Goal: Book appointment/travel/reservation

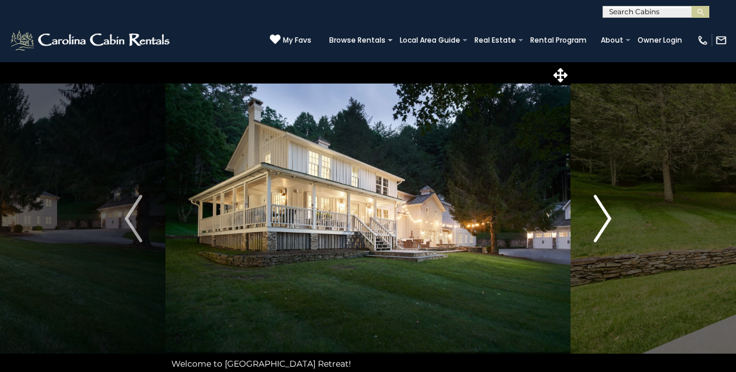
click at [606, 215] on img "Next" at bounding box center [603, 218] width 18 height 47
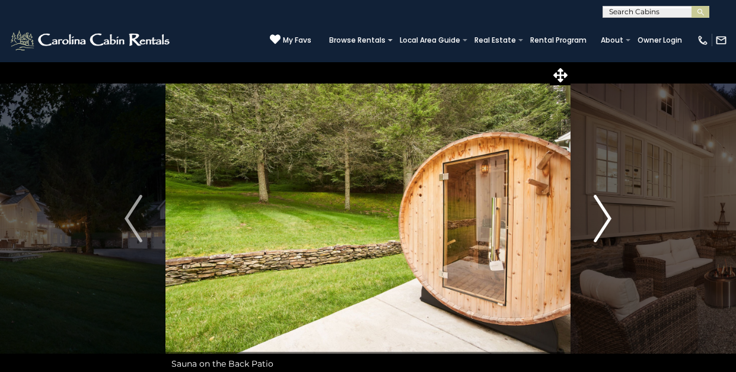
click at [606, 216] on img "Next" at bounding box center [603, 218] width 18 height 47
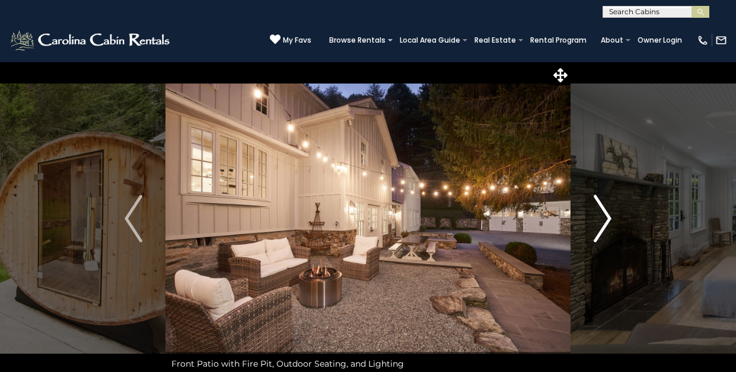
click at [606, 216] on img "Next" at bounding box center [603, 218] width 18 height 47
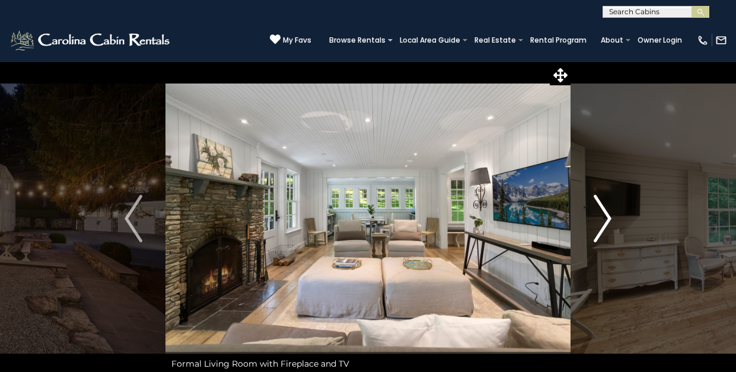
click at [606, 216] on img "Next" at bounding box center [603, 218] width 18 height 47
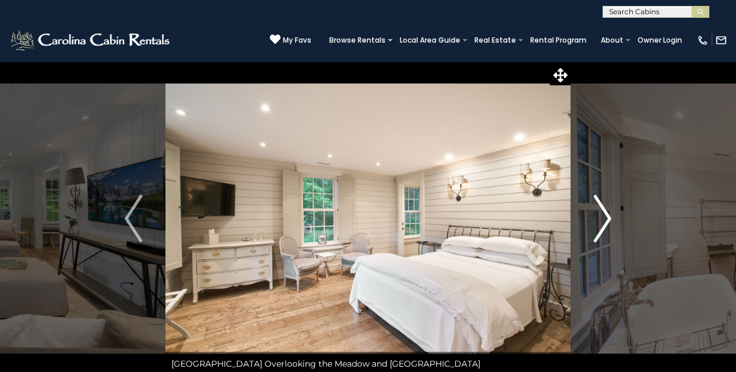
click at [606, 216] on img "Next" at bounding box center [603, 218] width 18 height 47
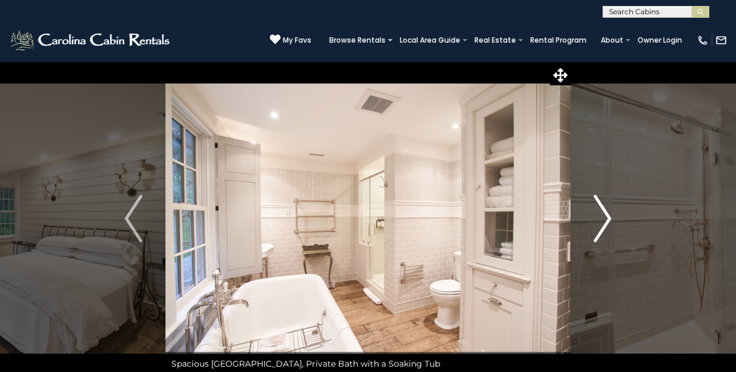
click at [606, 216] on img "Next" at bounding box center [603, 218] width 18 height 47
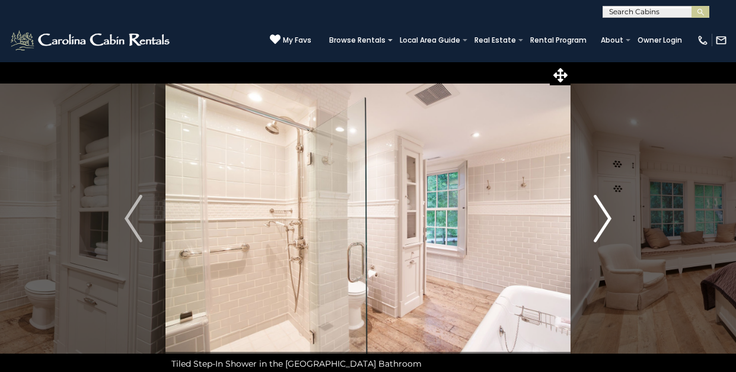
click at [606, 216] on img "Next" at bounding box center [603, 218] width 18 height 47
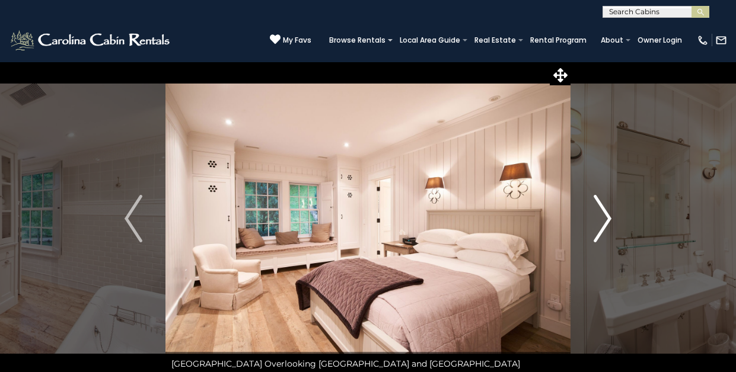
click at [606, 216] on img "Next" at bounding box center [603, 218] width 18 height 47
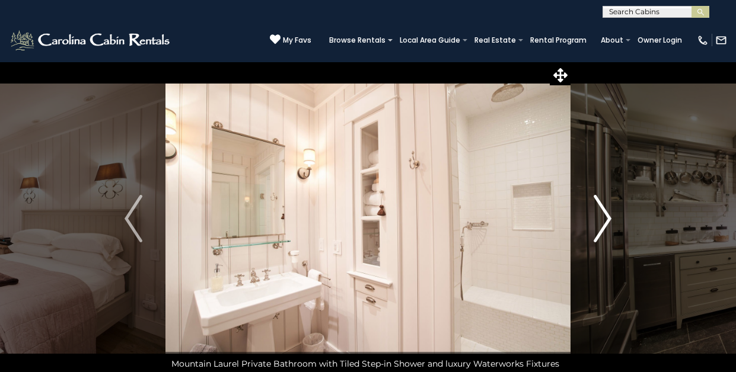
click at [606, 216] on img "Next" at bounding box center [603, 218] width 18 height 47
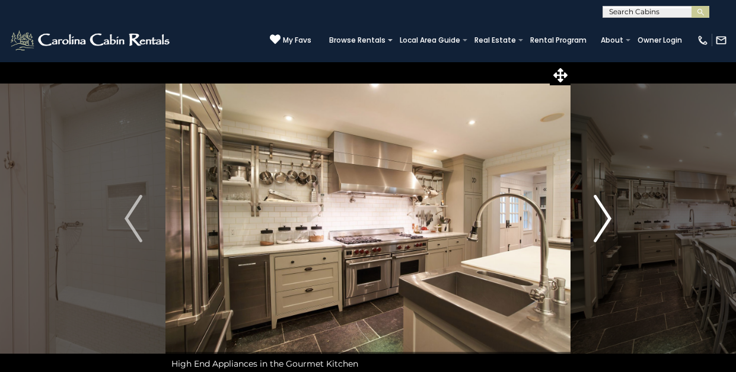
click at [606, 216] on img "Next" at bounding box center [603, 218] width 18 height 47
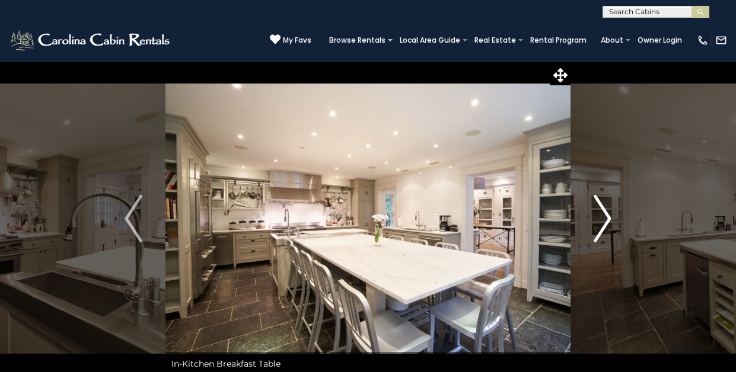
click at [606, 216] on img "Next" at bounding box center [603, 218] width 18 height 47
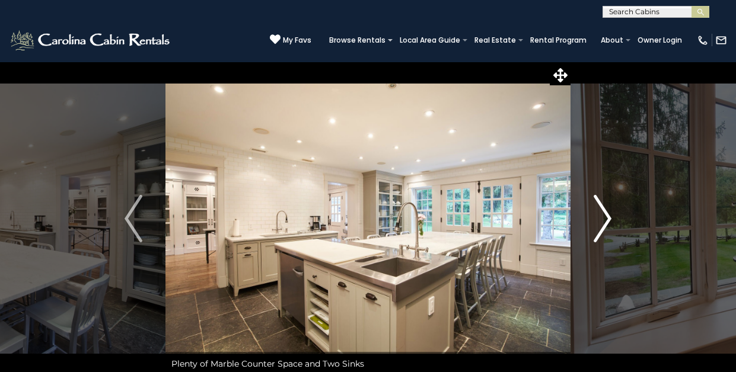
click at [606, 216] on img "Next" at bounding box center [603, 218] width 18 height 47
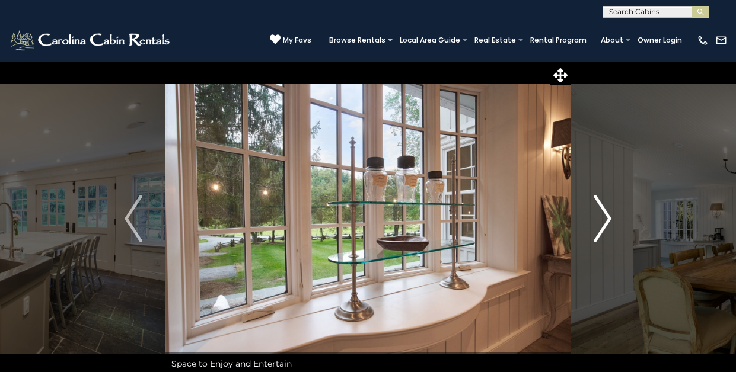
click at [606, 216] on img "Next" at bounding box center [603, 218] width 18 height 47
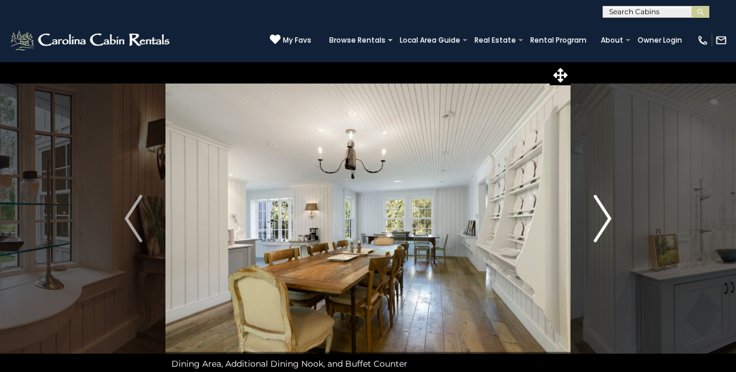
click at [606, 216] on img "Next" at bounding box center [603, 218] width 18 height 47
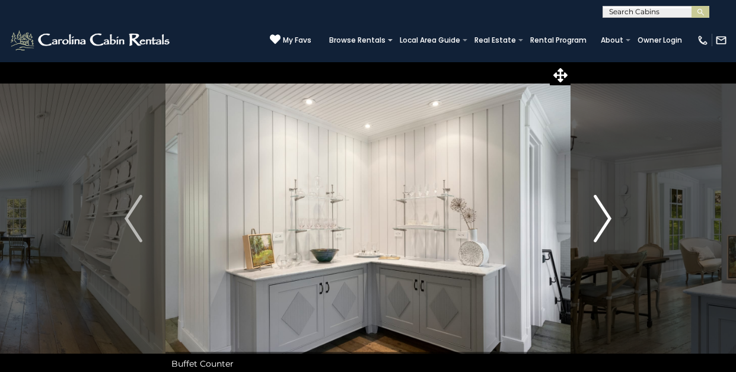
click at [606, 216] on img "Next" at bounding box center [603, 218] width 18 height 47
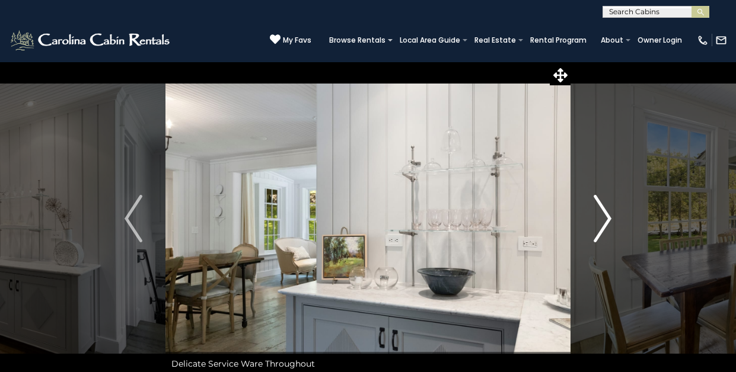
click at [606, 216] on img "Next" at bounding box center [603, 218] width 18 height 47
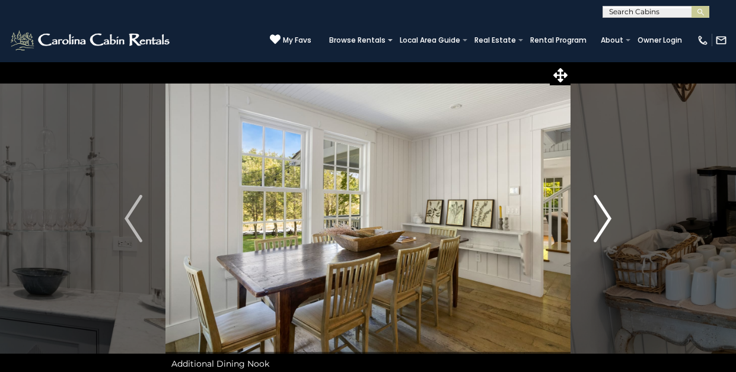
click at [606, 216] on img "Next" at bounding box center [603, 218] width 18 height 47
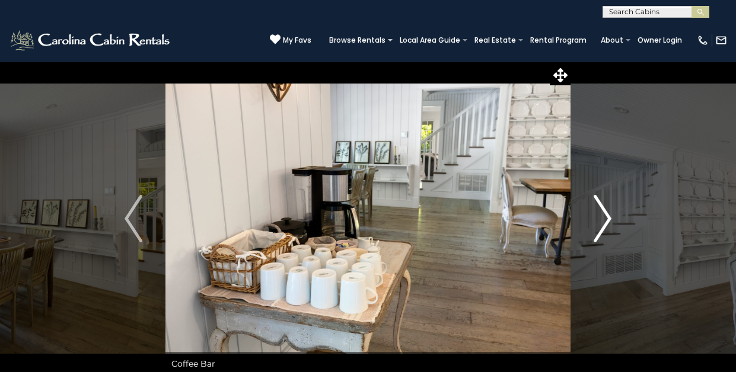
click at [606, 216] on img "Next" at bounding box center [603, 218] width 18 height 47
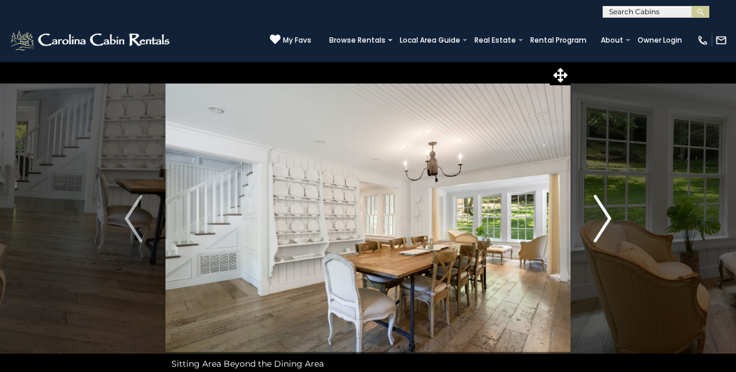
click at [606, 216] on img "Next" at bounding box center [603, 218] width 18 height 47
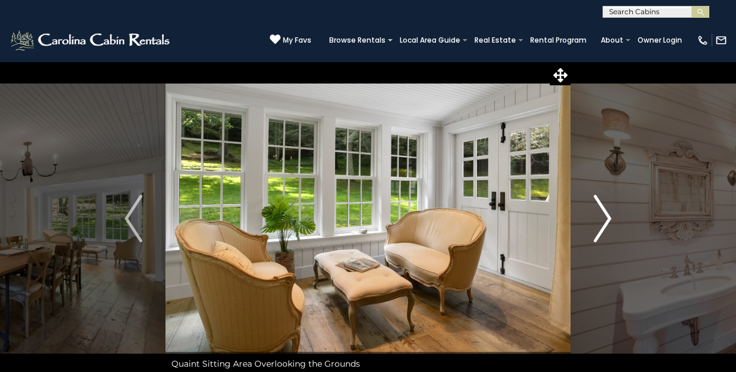
click at [606, 216] on img "Next" at bounding box center [603, 218] width 18 height 47
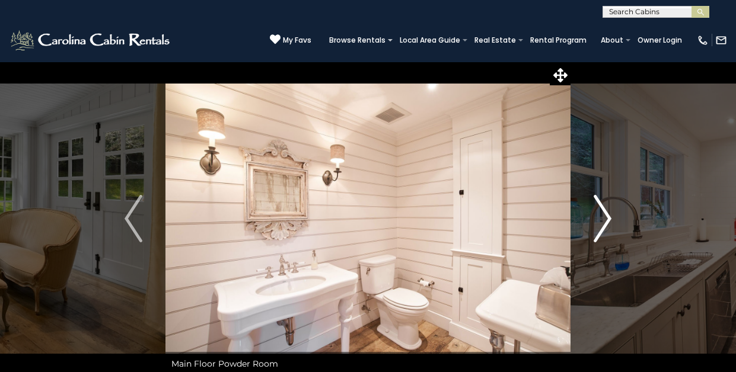
click at [606, 216] on img "Next" at bounding box center [603, 218] width 18 height 47
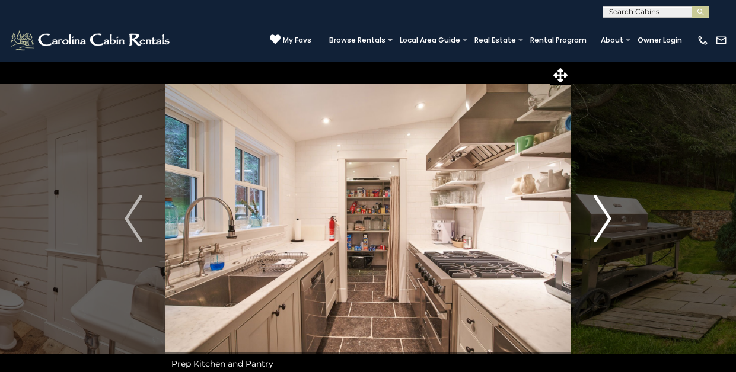
click at [606, 216] on img "Next" at bounding box center [603, 218] width 18 height 47
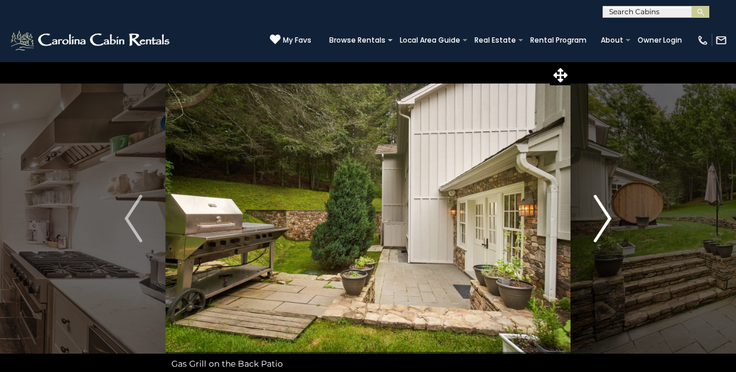
click at [606, 216] on img "Next" at bounding box center [603, 218] width 18 height 47
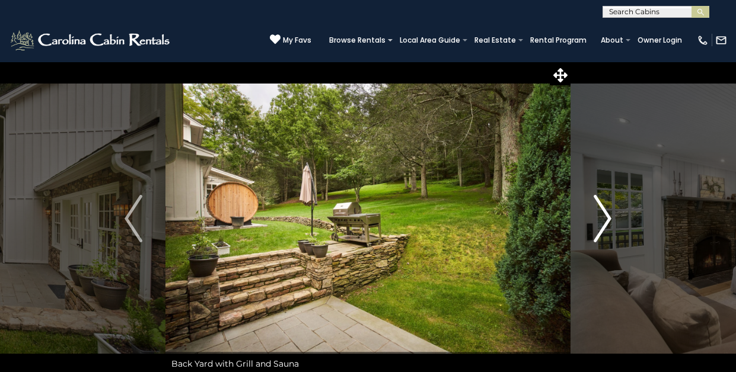
click at [606, 216] on img "Next" at bounding box center [603, 218] width 18 height 47
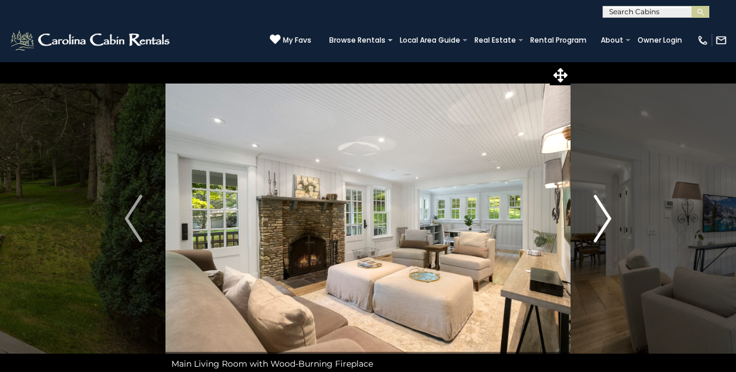
click at [606, 216] on img "Next" at bounding box center [603, 218] width 18 height 47
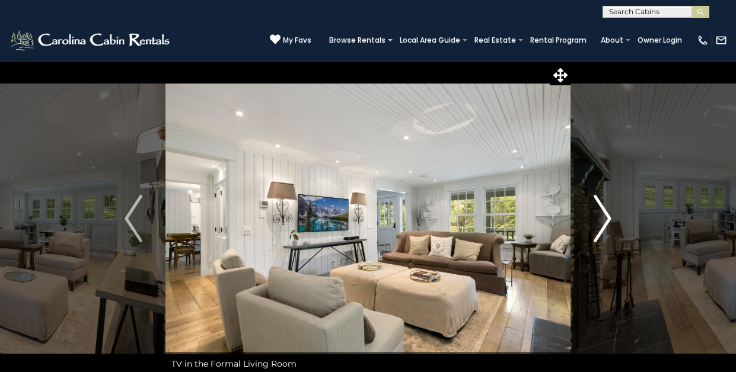
click at [606, 216] on img "Next" at bounding box center [603, 218] width 18 height 47
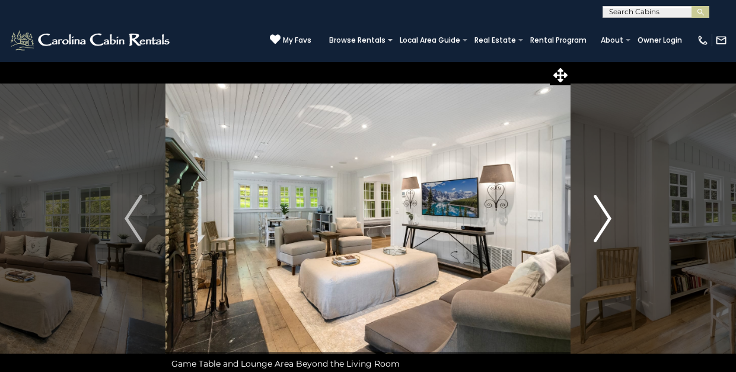
click at [606, 216] on img "Next" at bounding box center [603, 218] width 18 height 47
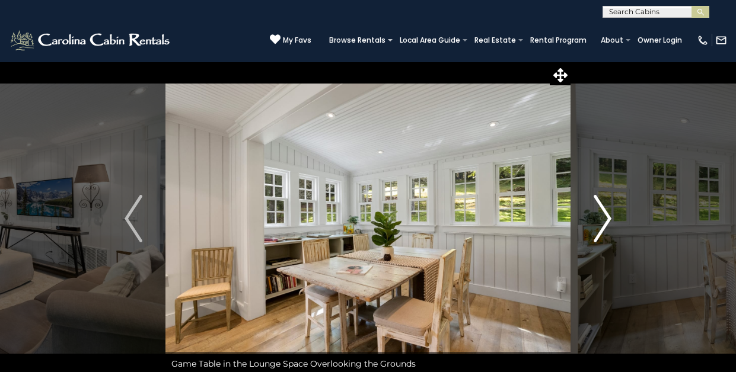
click at [606, 216] on img "Next" at bounding box center [603, 218] width 18 height 47
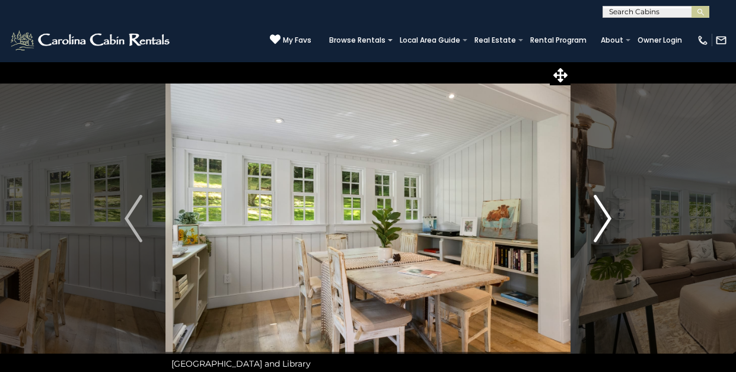
click at [606, 216] on img "Next" at bounding box center [603, 218] width 18 height 47
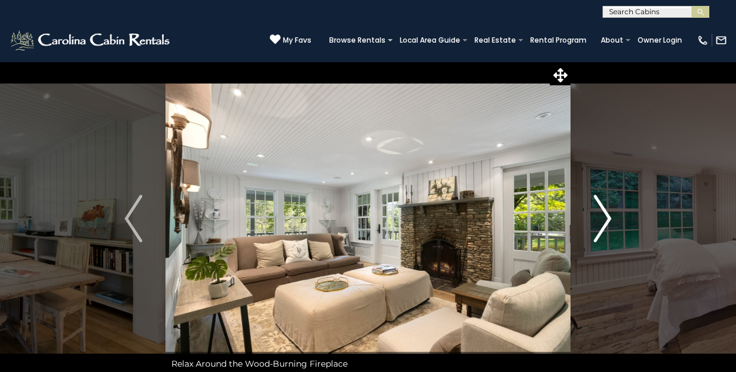
click at [606, 216] on img "Next" at bounding box center [603, 218] width 18 height 47
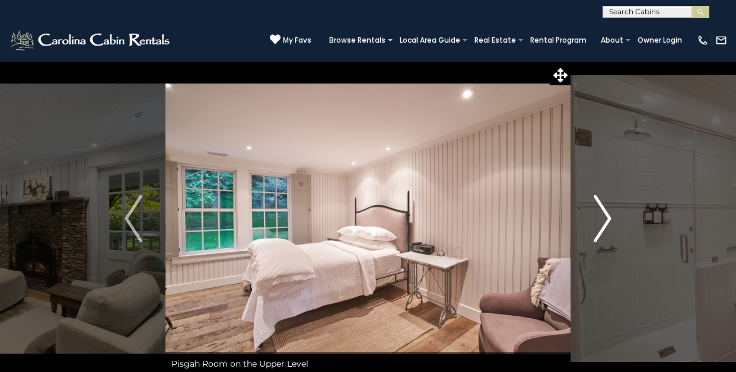
click at [606, 216] on img "Next" at bounding box center [603, 218] width 18 height 47
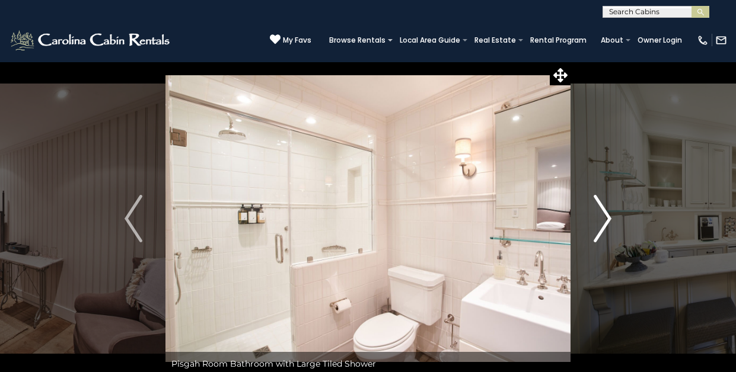
click at [606, 216] on img "Next" at bounding box center [603, 218] width 18 height 47
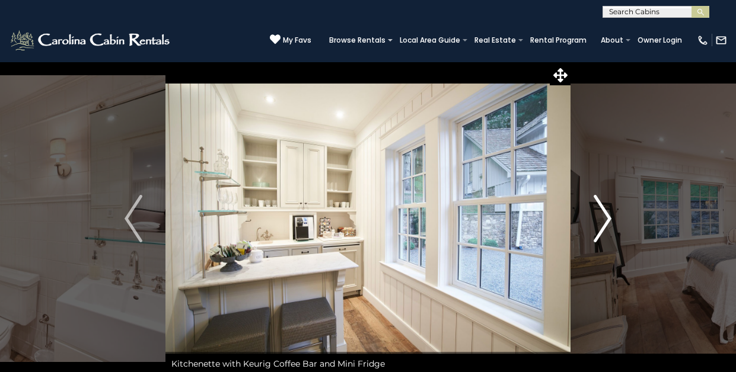
click at [606, 216] on img "Next" at bounding box center [603, 218] width 18 height 47
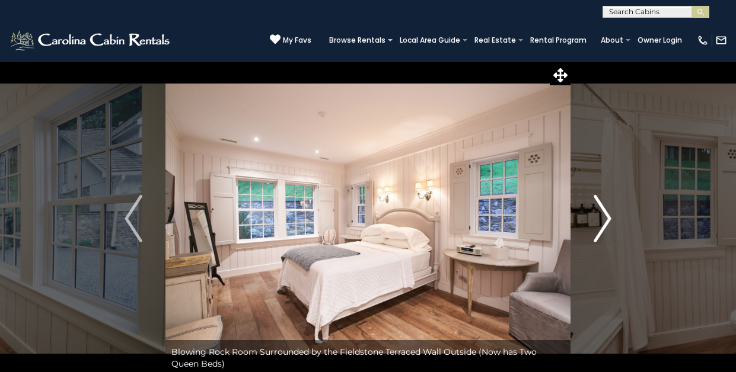
click at [606, 216] on img "Next" at bounding box center [603, 218] width 18 height 47
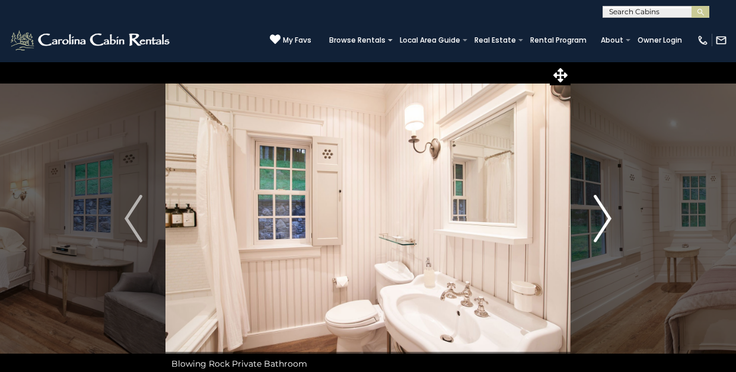
click at [606, 216] on img "Next" at bounding box center [603, 218] width 18 height 47
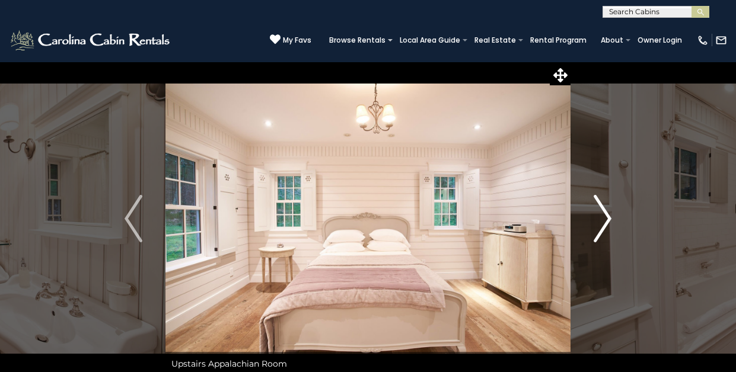
click at [606, 216] on img "Next" at bounding box center [603, 218] width 18 height 47
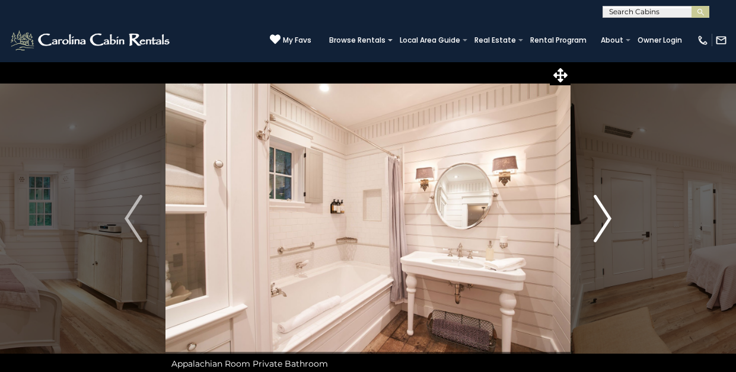
click at [606, 216] on img "Next" at bounding box center [603, 218] width 18 height 47
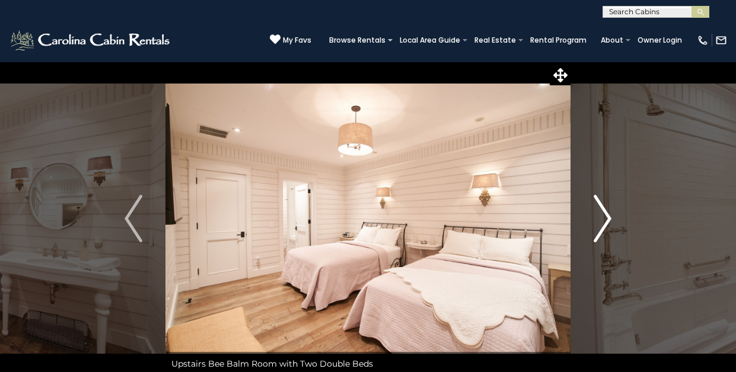
click at [606, 216] on img "Next" at bounding box center [603, 218] width 18 height 47
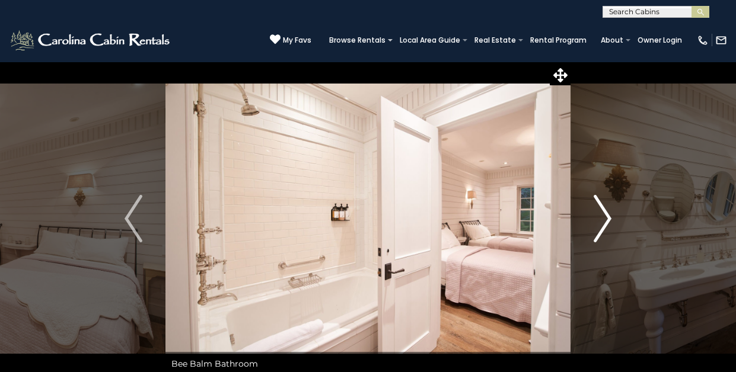
click at [606, 216] on img "Next" at bounding box center [603, 218] width 18 height 47
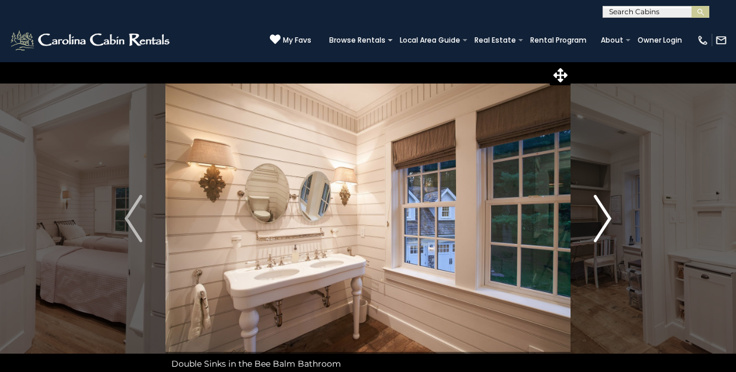
click at [606, 216] on img "Next" at bounding box center [603, 218] width 18 height 47
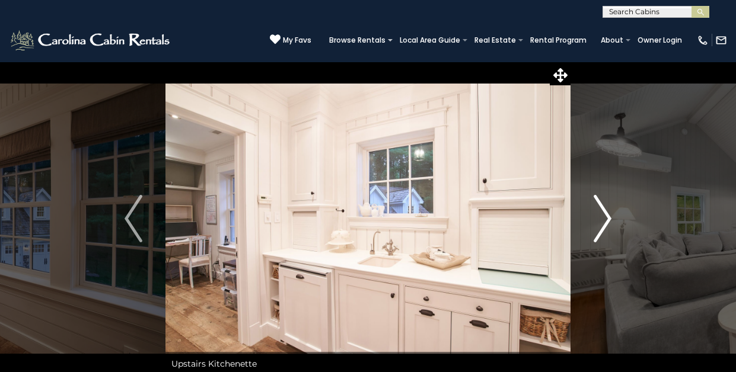
click at [606, 216] on img "Next" at bounding box center [603, 218] width 18 height 47
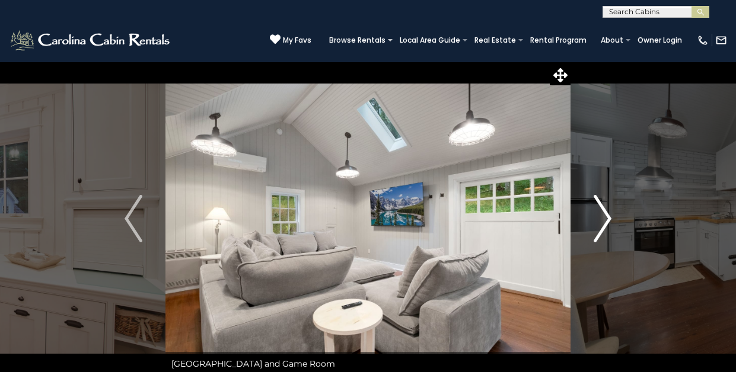
click at [606, 216] on img "Next" at bounding box center [603, 218] width 18 height 47
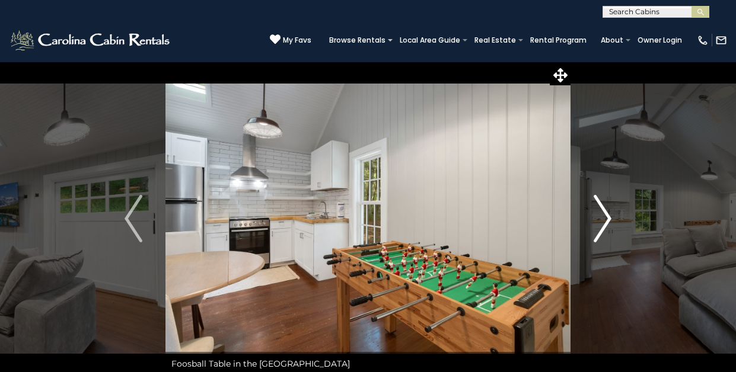
click at [606, 216] on img "Next" at bounding box center [603, 218] width 18 height 47
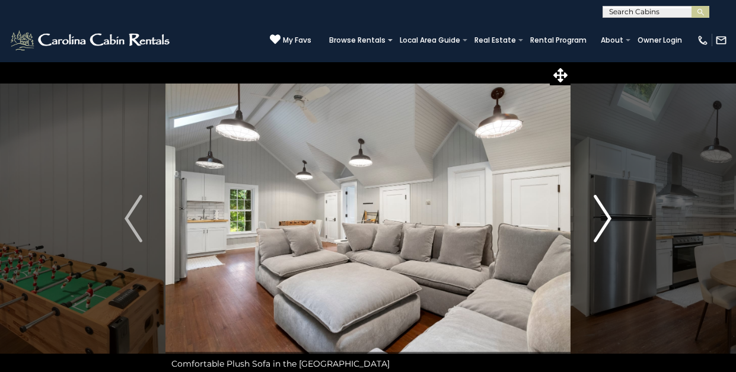
click at [606, 216] on img "Next" at bounding box center [603, 218] width 18 height 47
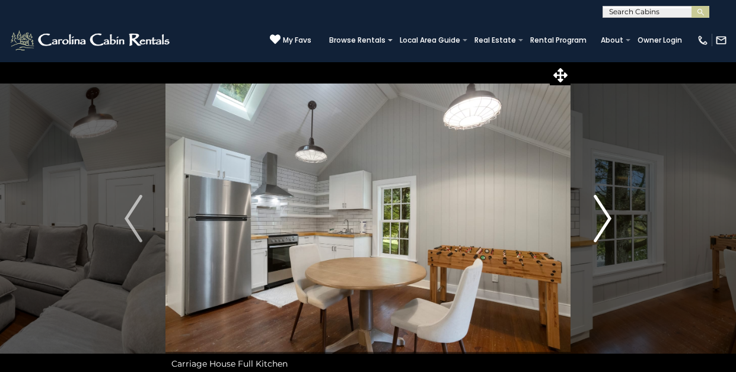
click at [606, 217] on img "Next" at bounding box center [603, 218] width 18 height 47
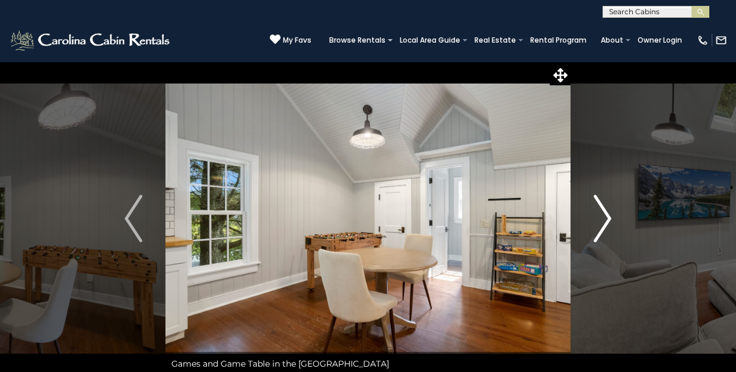
click at [606, 217] on img "Next" at bounding box center [603, 218] width 18 height 47
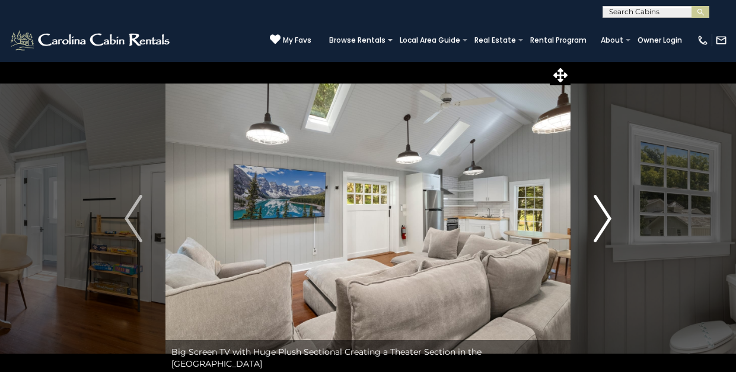
click at [606, 217] on img "Next" at bounding box center [603, 218] width 18 height 47
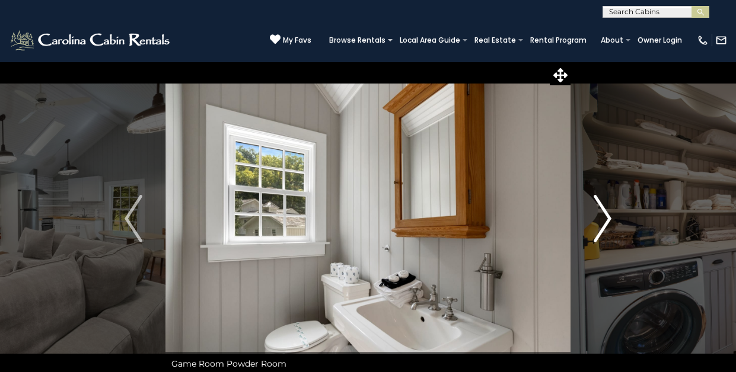
click at [606, 217] on img "Next" at bounding box center [603, 218] width 18 height 47
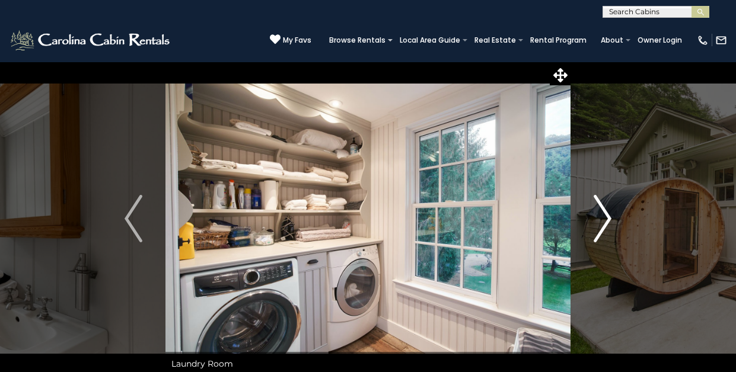
click at [606, 217] on img "Next" at bounding box center [603, 218] width 18 height 47
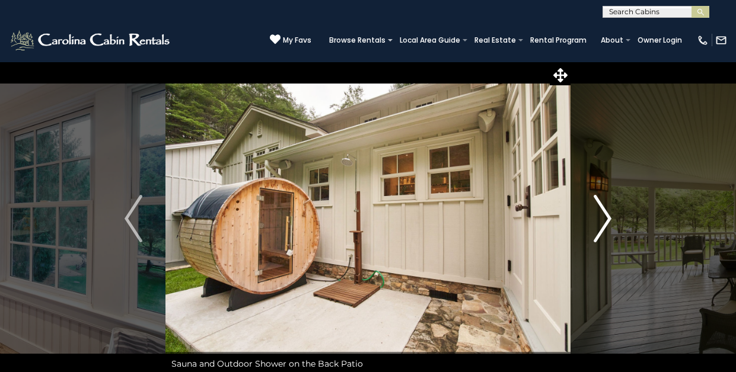
click at [606, 217] on img "Next" at bounding box center [603, 218] width 18 height 47
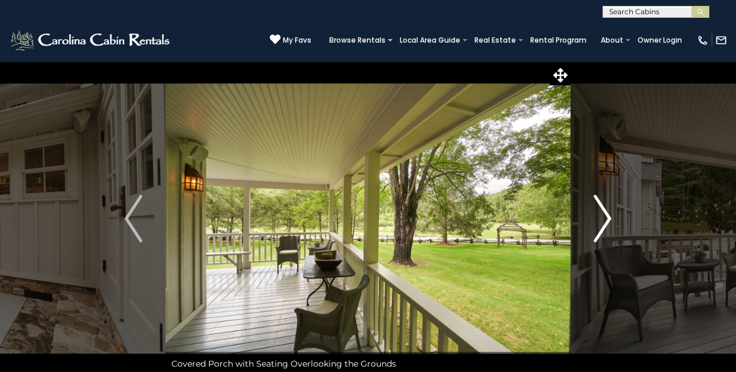
click at [606, 217] on img "Next" at bounding box center [603, 218] width 18 height 47
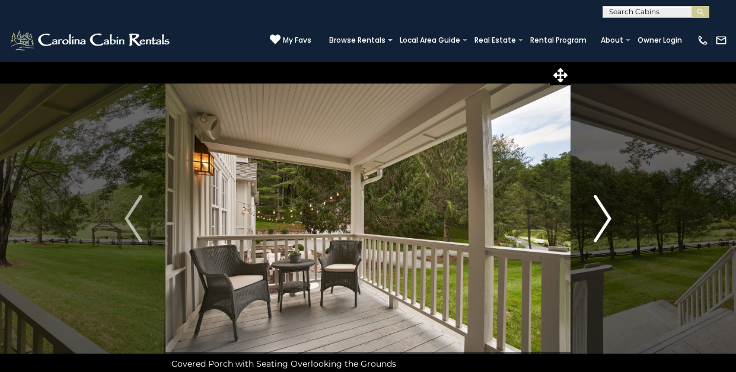
click at [606, 217] on img "Next" at bounding box center [603, 218] width 18 height 47
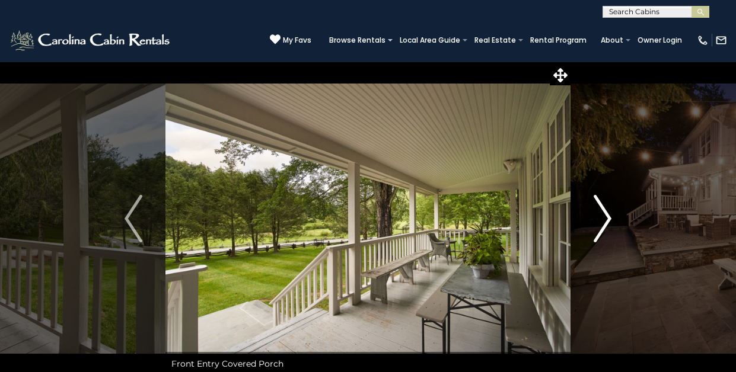
click at [606, 217] on img "Next" at bounding box center [603, 218] width 18 height 47
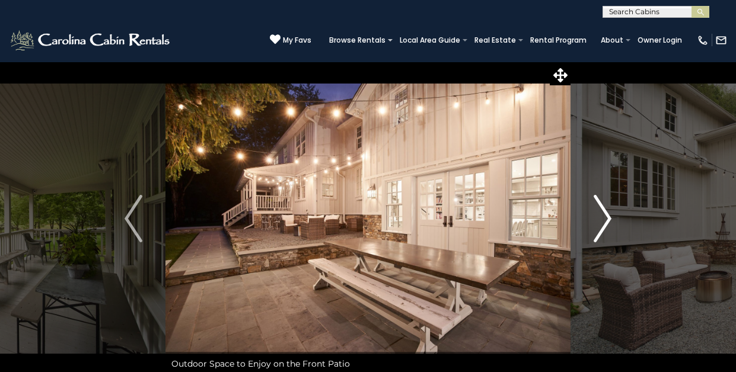
click at [606, 217] on img "Next" at bounding box center [603, 218] width 18 height 47
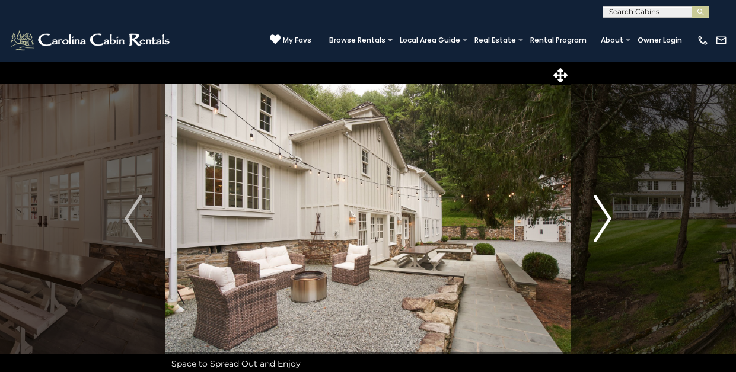
click at [606, 217] on img "Next" at bounding box center [603, 218] width 18 height 47
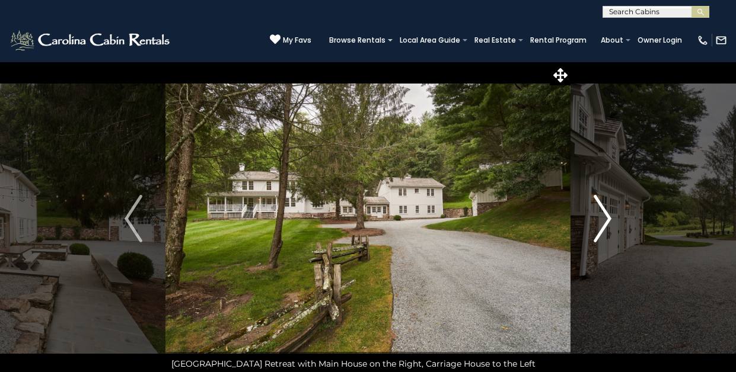
click at [606, 217] on img "Next" at bounding box center [603, 218] width 18 height 47
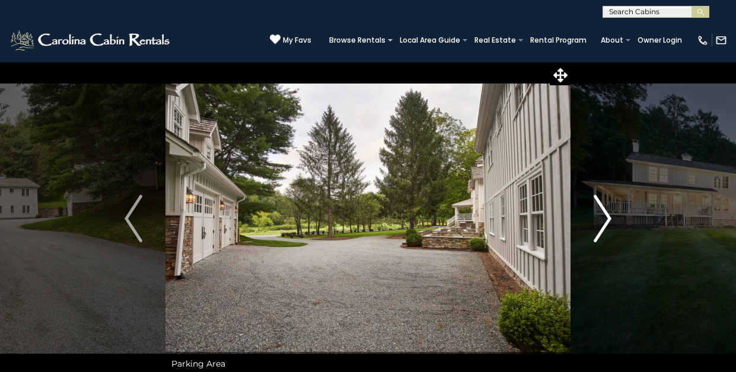
click at [606, 217] on img "Next" at bounding box center [603, 218] width 18 height 47
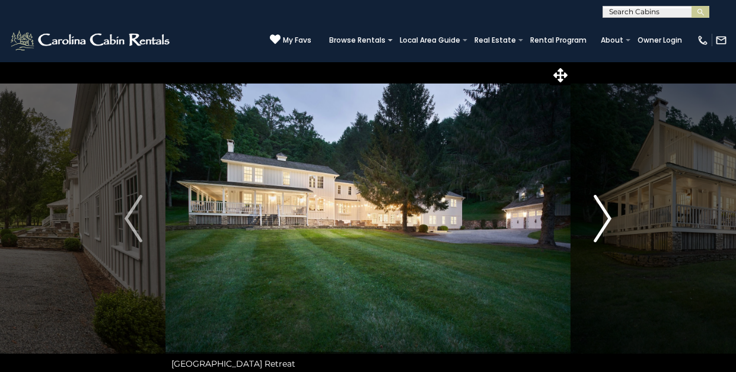
click at [606, 217] on img "Next" at bounding box center [603, 218] width 18 height 47
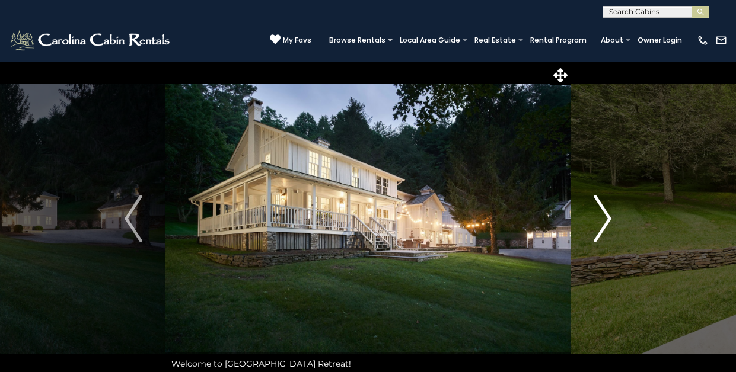
click at [606, 217] on img "Next" at bounding box center [603, 218] width 18 height 47
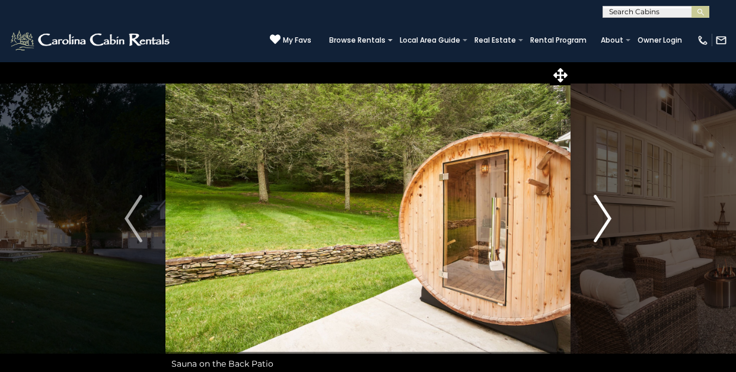
click at [606, 217] on img "Next" at bounding box center [603, 218] width 18 height 47
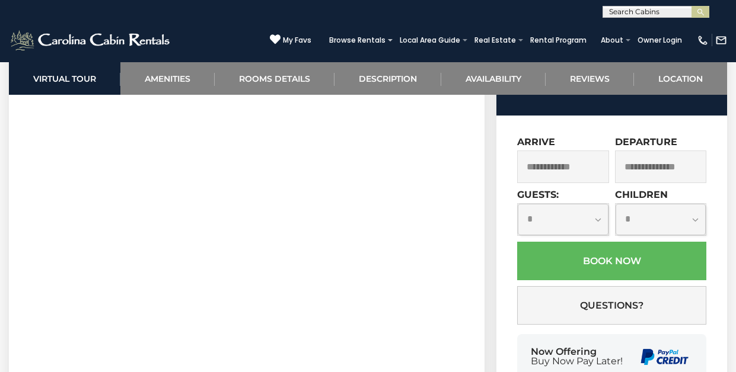
scroll to position [679, 0]
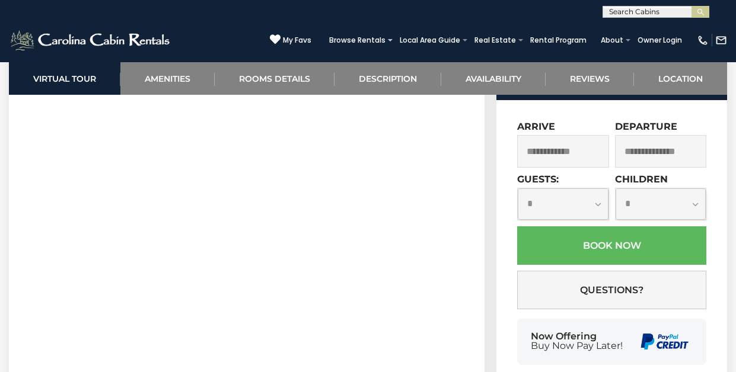
click at [578, 168] on input "text" at bounding box center [562, 151] width 91 height 33
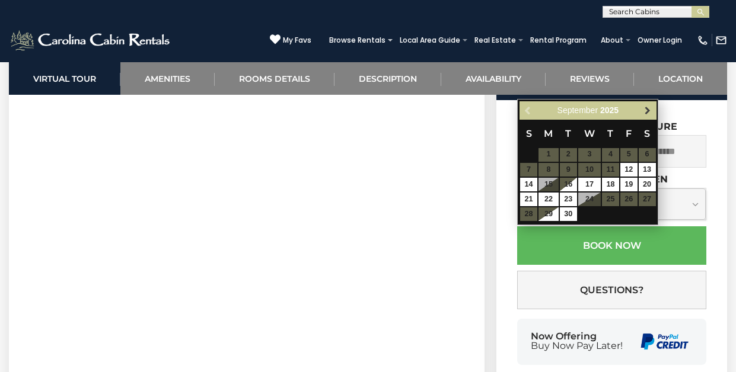
click at [645, 113] on span "Next" at bounding box center [647, 110] width 9 height 9
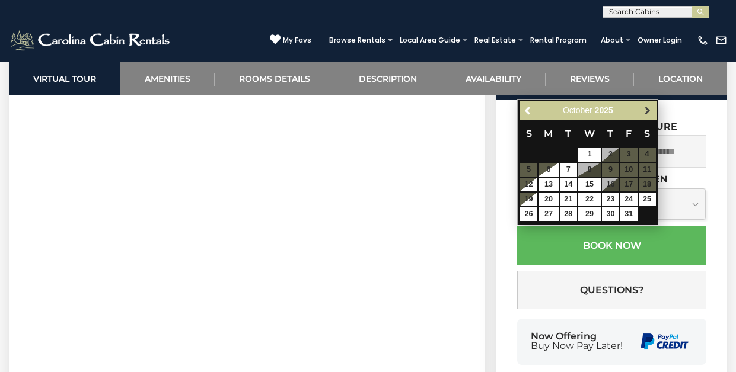
click at [652, 113] on link "Next" at bounding box center [647, 110] width 15 height 15
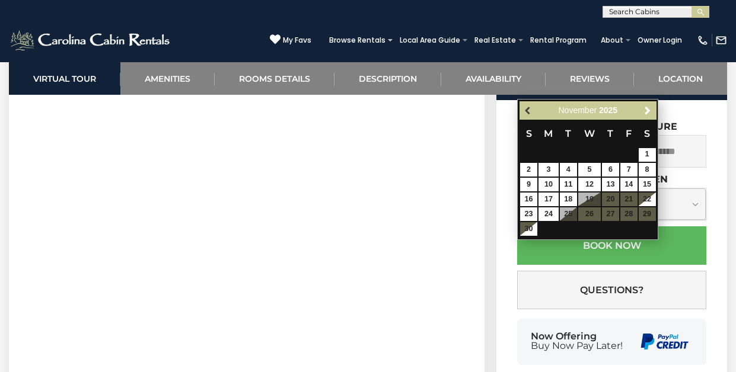
click at [529, 111] on span "Previous" at bounding box center [528, 110] width 9 height 9
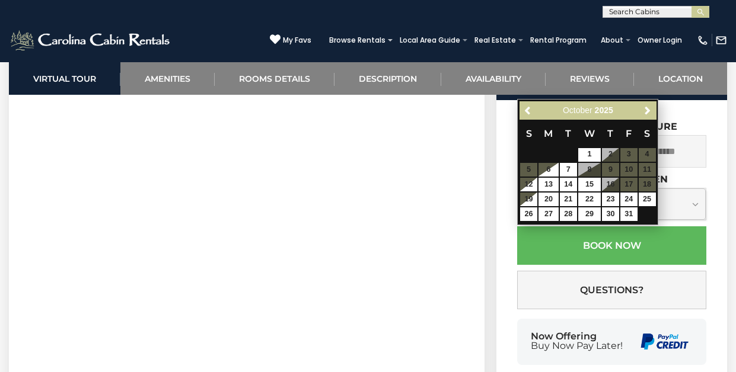
click at [507, 21] on div "[PHONE_NUMBER] My Favs Browse Rentals Local Area Guide Activities & Attractions…" at bounding box center [368, 40] width 736 height 44
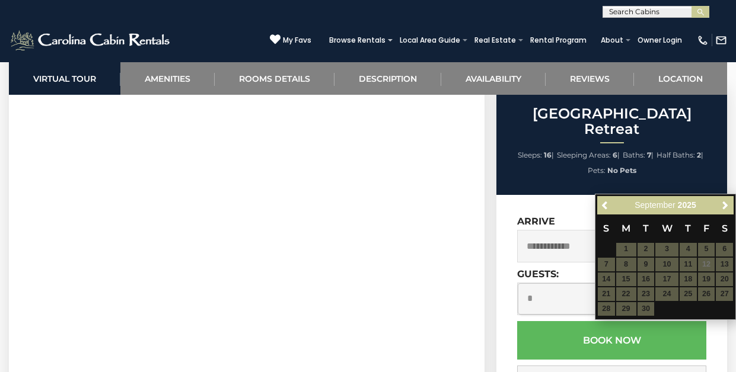
scroll to position [531, 0]
